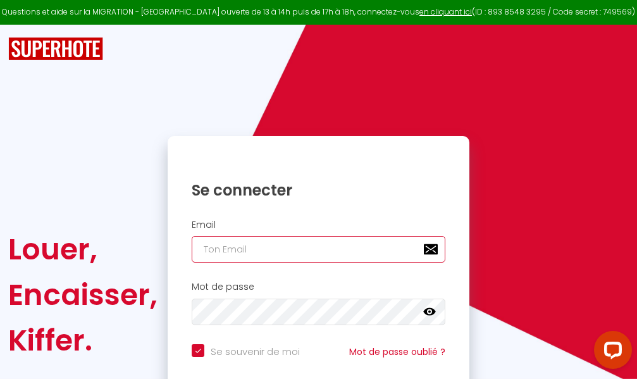
click at [319, 256] on input "email" at bounding box center [319, 249] width 254 height 27
type input "m"
checkbox input "true"
type input "ma"
checkbox input "true"
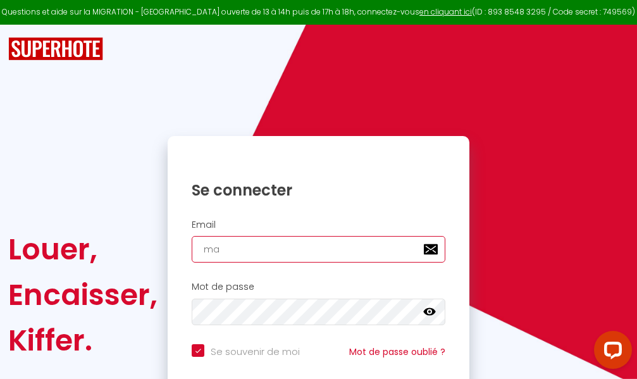
type input "mar"
checkbox input "true"
type input "marc"
checkbox input "true"
type input "marcd"
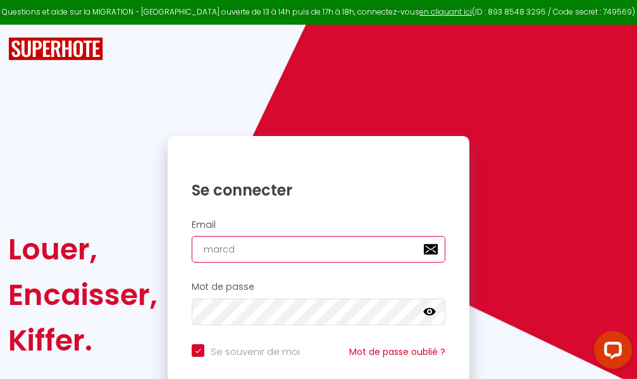
checkbox input "true"
type input "marcdp"
checkbox input "true"
type input "marcdpo"
checkbox input "true"
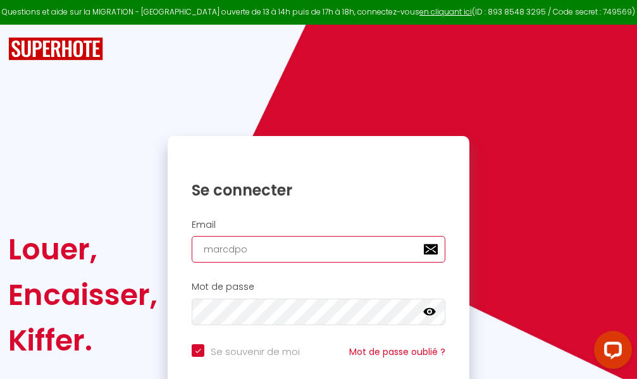
type input "marcdpoz"
checkbox input "true"
type input "marcdpoz."
checkbox input "true"
type input "marcdpoz.l"
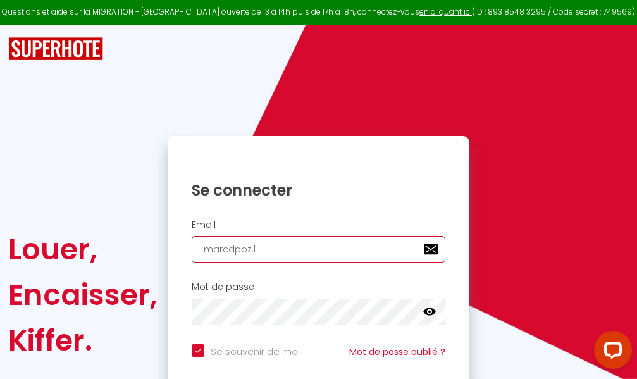
checkbox input "true"
type input "marcdpoz.lo"
checkbox input "true"
type input "marcdpoz.loc"
checkbox input "true"
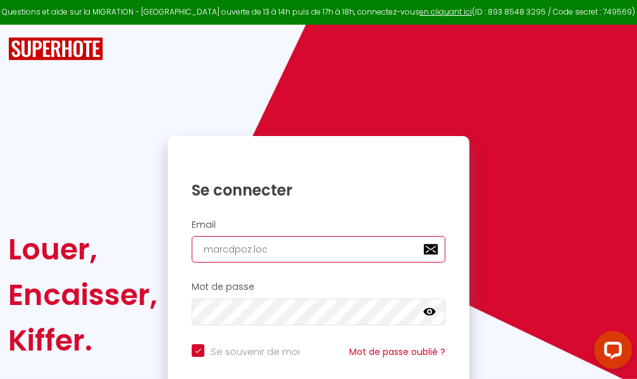
type input "marcdpoz.loca"
checkbox input "true"
type input "marcdpoz.locat"
checkbox input "true"
type input "marcdpoz.locati"
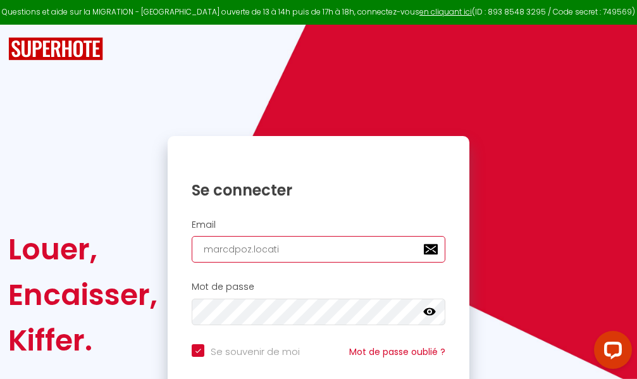
checkbox input "true"
type input "marcdpoz.locatio"
checkbox input "true"
type input "marcdpoz.location"
checkbox input "true"
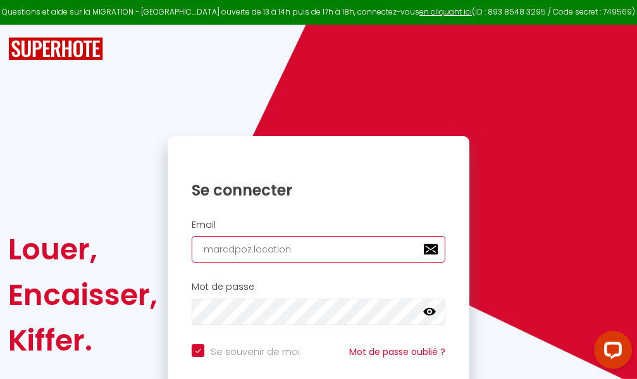
type input "marcdpoz.location@"
checkbox input "true"
type input "marcdpoz.location@g"
checkbox input "true"
type input "marcdpoz.location@gm"
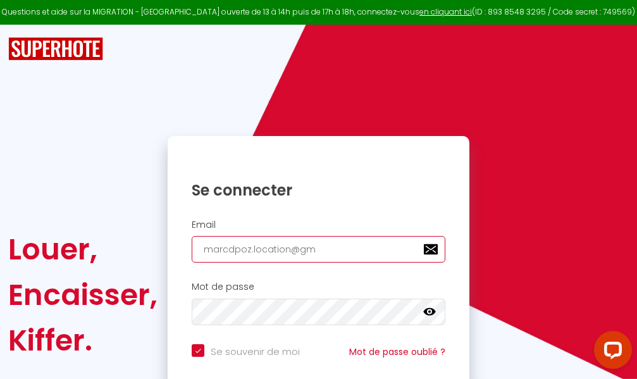
checkbox input "true"
type input "marcdpoz.location@gma"
checkbox input "true"
type input "marcdpoz.location@gmai"
checkbox input "true"
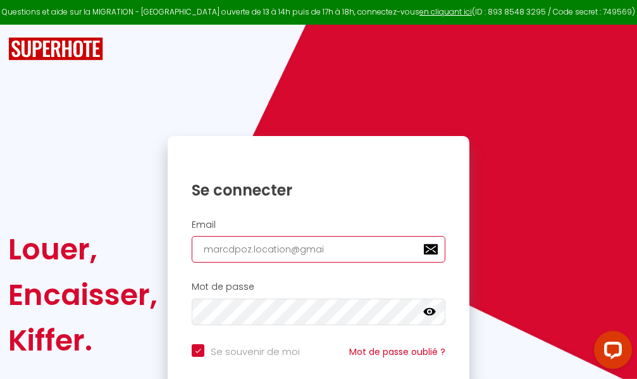
type input "[EMAIL_ADDRESS]"
checkbox input "true"
type input "[EMAIL_ADDRESS]."
checkbox input "true"
type input "marcdpoz.location@gmail.c"
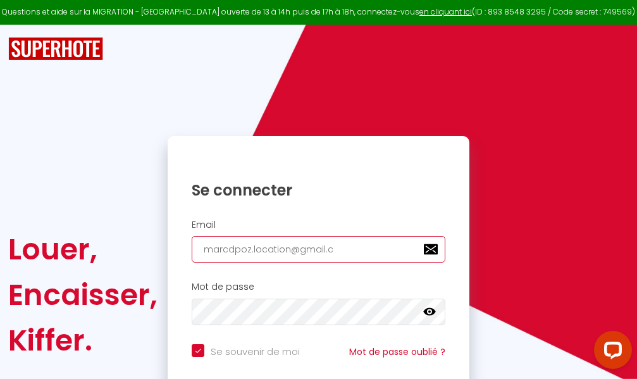
checkbox input "true"
type input "[EMAIL_ADDRESS][DOMAIN_NAME]"
checkbox input "true"
type input "[EMAIL_ADDRESS][DOMAIN_NAME]"
checkbox input "true"
